Goal: Transaction & Acquisition: Purchase product/service

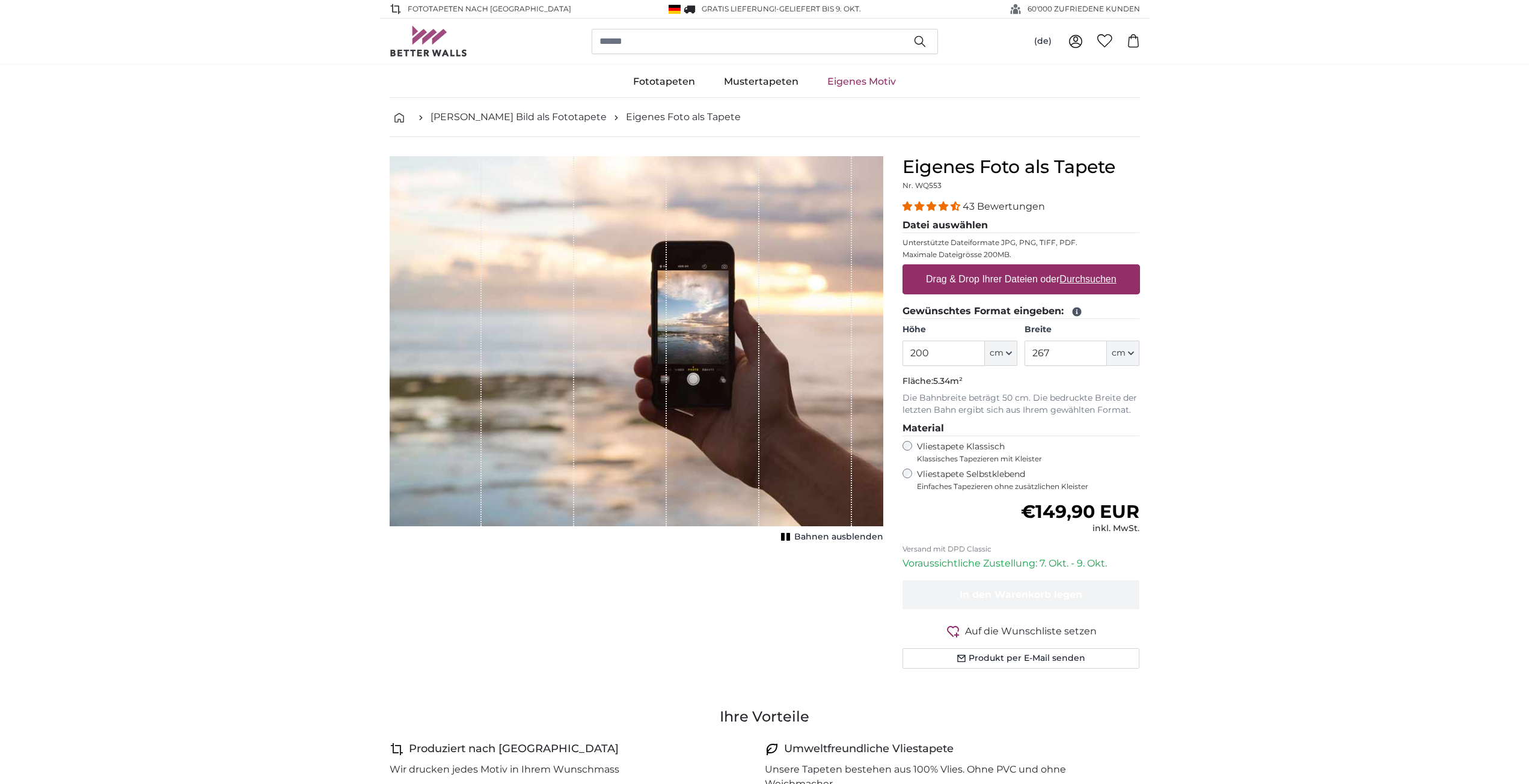
drag, startPoint x: 939, startPoint y: 354, endPoint x: 841, endPoint y: 352, distance: 98.0
click at [841, 352] on product-detail "Abbrechen Bild zuschneiden Bahnen ausblenden Eigenes Foto als Tapete Nr. WQ553 …" at bounding box center [764, 417] width 769 height 561
type input "210"
drag, startPoint x: 1069, startPoint y: 354, endPoint x: 944, endPoint y: 356, distance: 125.0
click at [944, 356] on div "Höhe 210 ft cm Centimeter (cm) Inches (inch) Feet (ft. in.) Breite 267 ft cm Ce…" at bounding box center [1021, 345] width 238 height 42
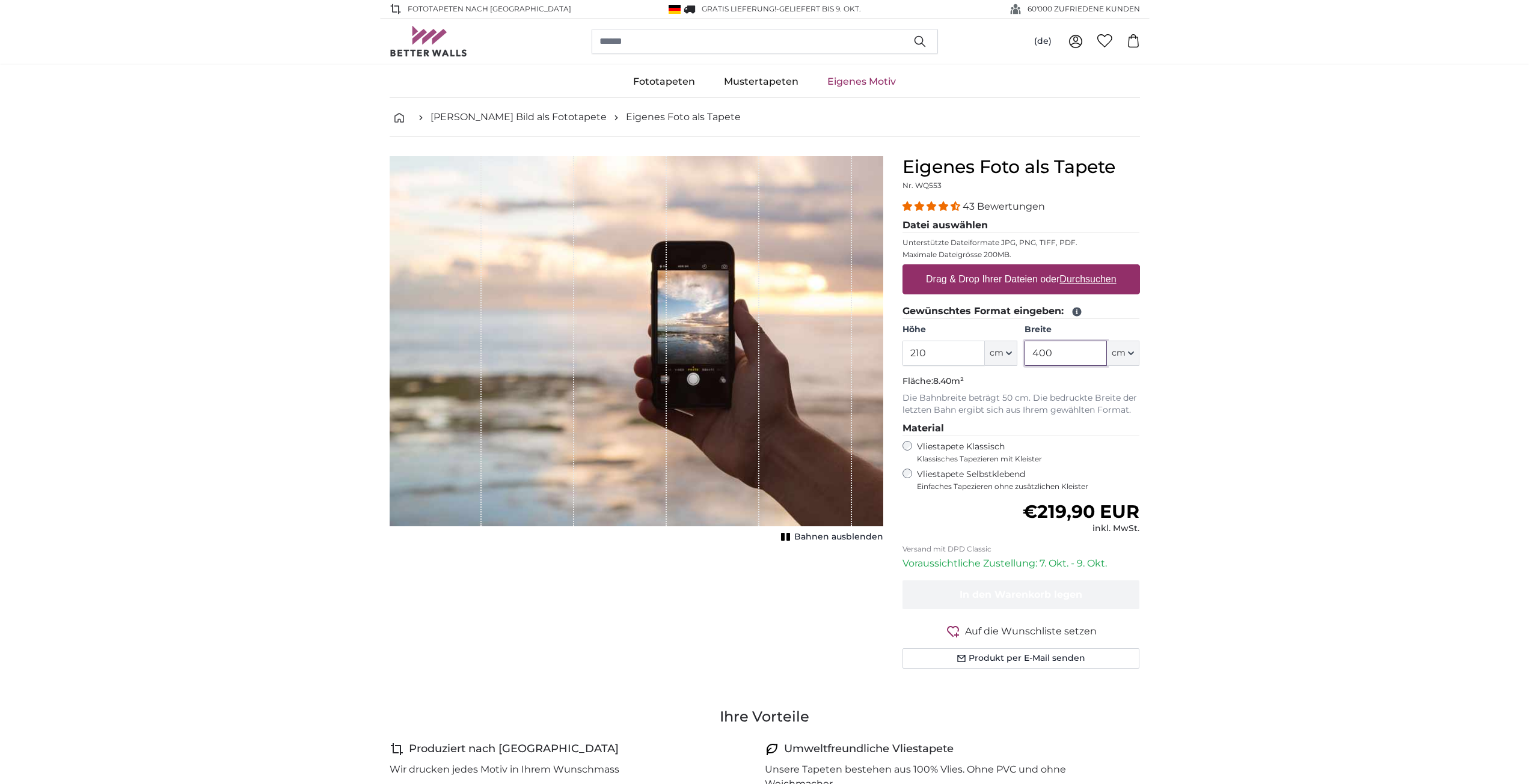
type input "400"
